Goal: Information Seeking & Learning: Learn about a topic

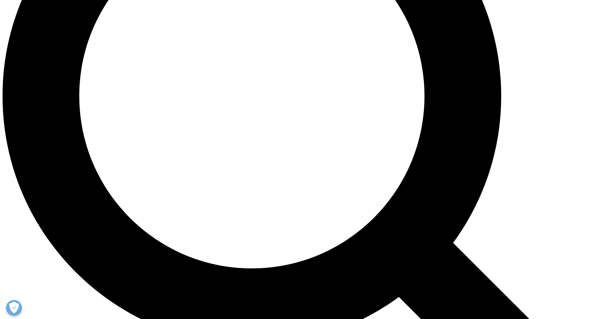
scroll to position [794, 0]
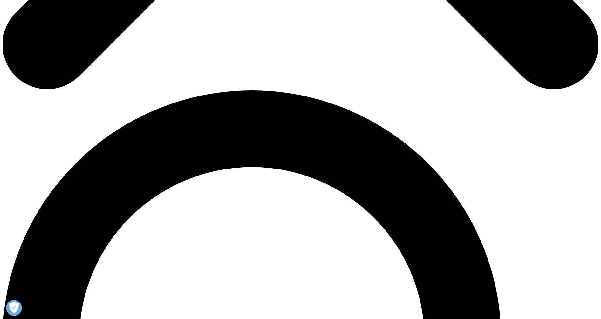
scroll to position [516, 0]
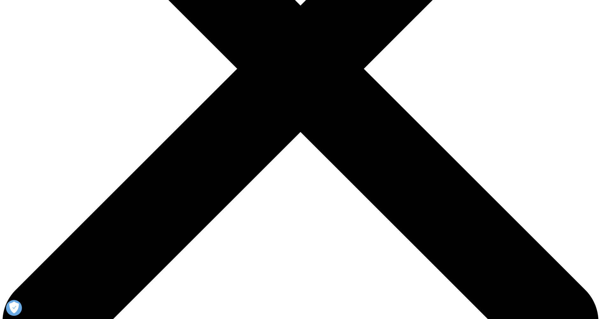
scroll to position [0, 0]
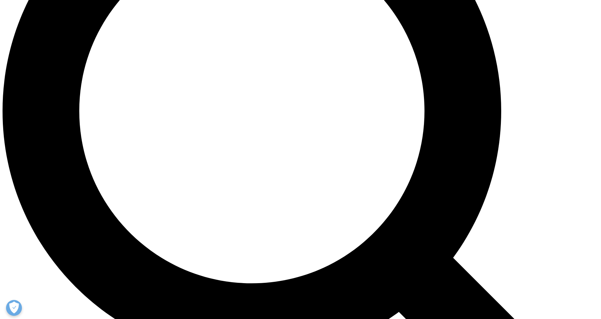
scroll to position [735, 0]
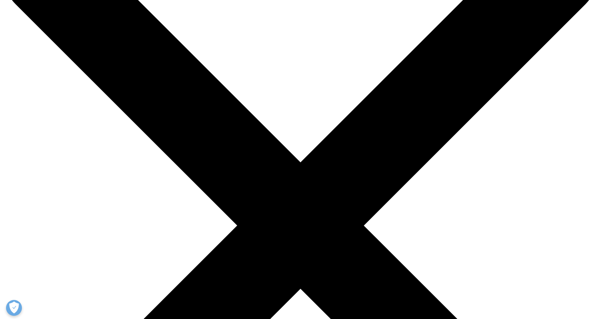
scroll to position [199, 0]
